Goal: Task Accomplishment & Management: Complete application form

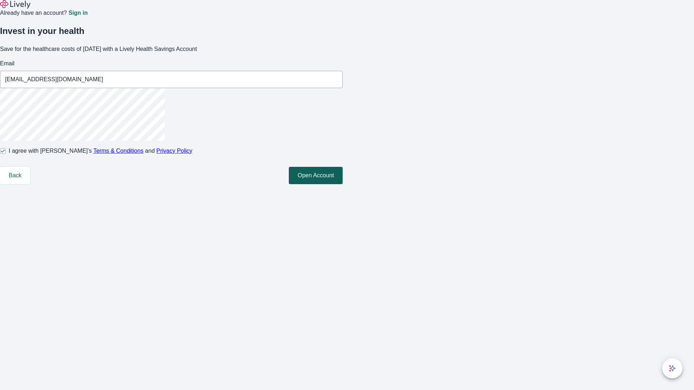
click at [343, 184] on button "Open Account" at bounding box center [316, 175] width 54 height 17
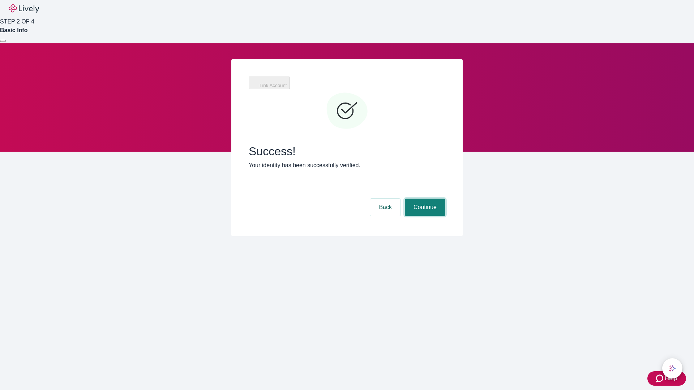
click at [424, 199] on button "Continue" at bounding box center [425, 207] width 40 height 17
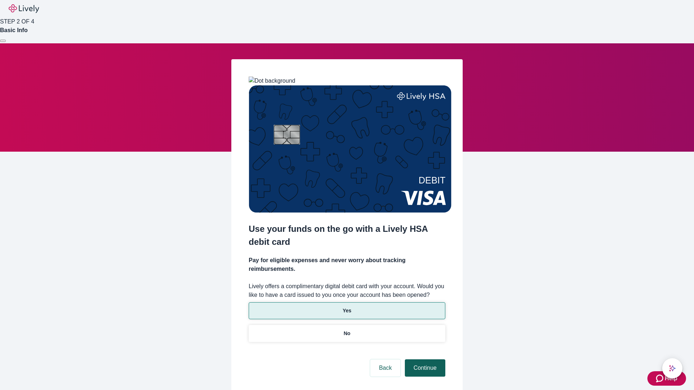
click at [347, 307] on p "Yes" at bounding box center [347, 311] width 9 height 8
click at [424, 360] on button "Continue" at bounding box center [425, 368] width 40 height 17
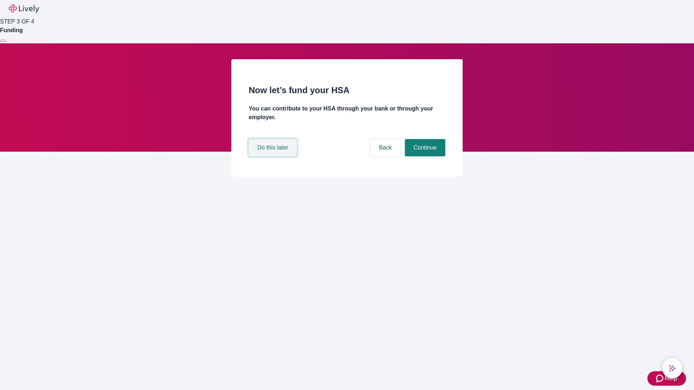
click at [274, 157] on button "Do this later" at bounding box center [273, 147] width 48 height 17
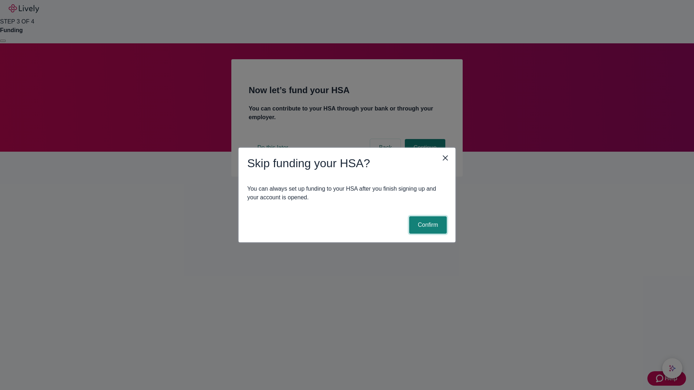
click at [427, 225] on button "Confirm" at bounding box center [428, 225] width 38 height 17
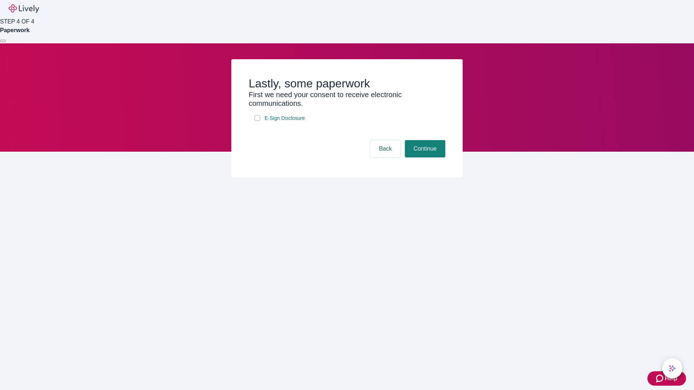
click at [257, 121] on input "E-Sign Disclosure" at bounding box center [257, 118] width 6 height 6
checkbox input "true"
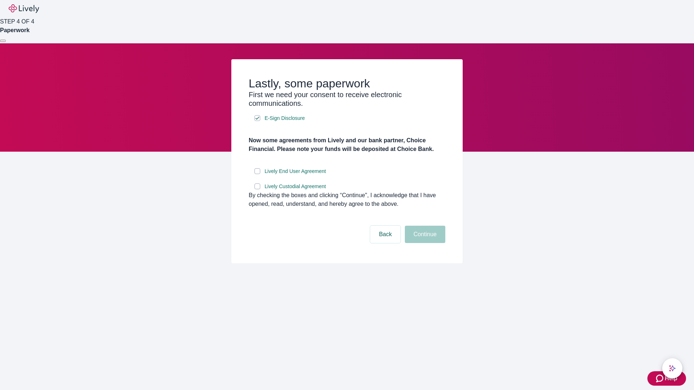
click at [257, 174] on input "Lively End User Agreement" at bounding box center [257, 171] width 6 height 6
checkbox input "true"
click at [257, 189] on input "Lively Custodial Agreement" at bounding box center [257, 187] width 6 height 6
checkbox input "true"
click at [424, 243] on button "Continue" at bounding box center [425, 234] width 40 height 17
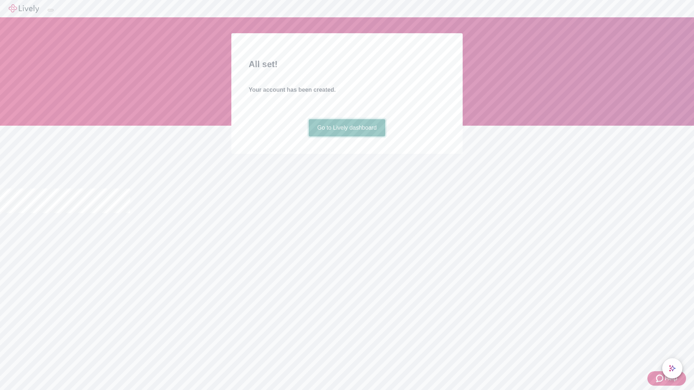
click at [347, 137] on link "Go to Lively dashboard" at bounding box center [347, 127] width 77 height 17
